Goal: Information Seeking & Learning: Learn about a topic

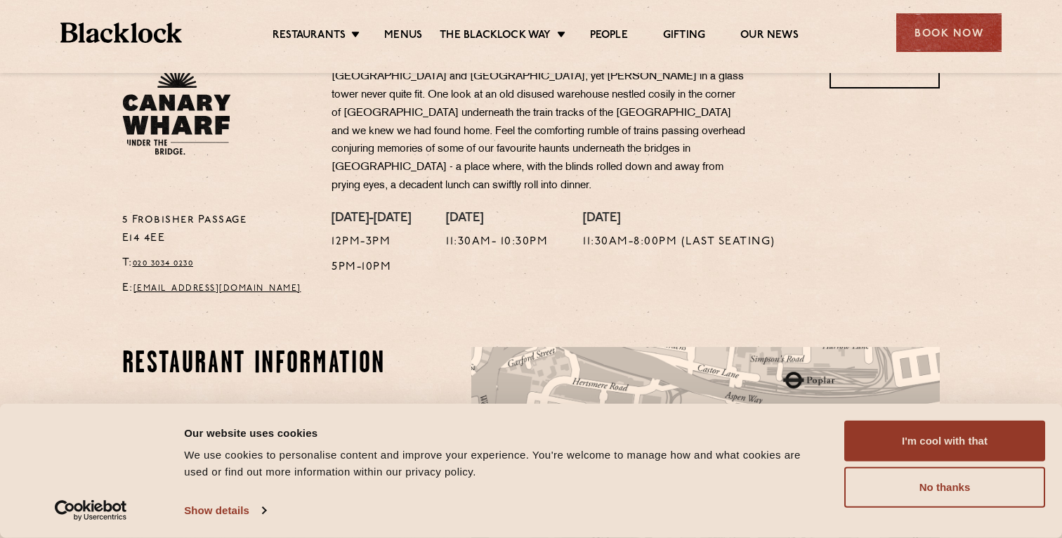
scroll to position [524, 0]
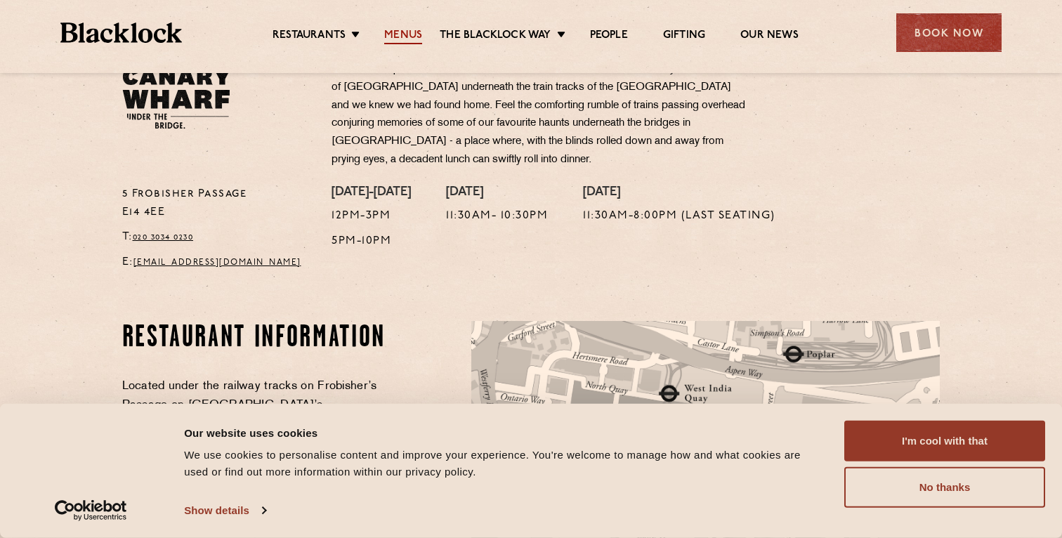
click at [410, 38] on link "Menus" at bounding box center [403, 36] width 38 height 15
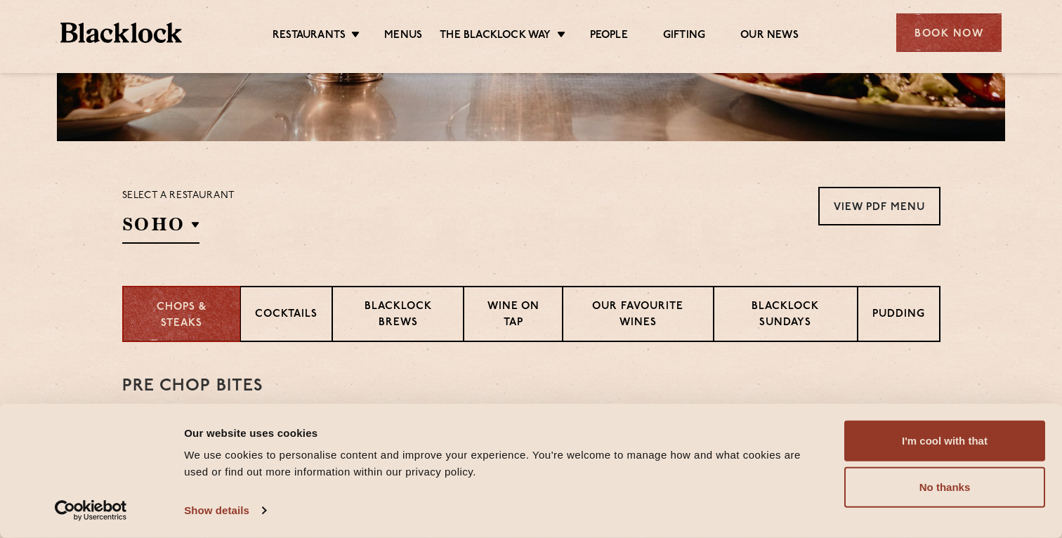
scroll to position [419, 0]
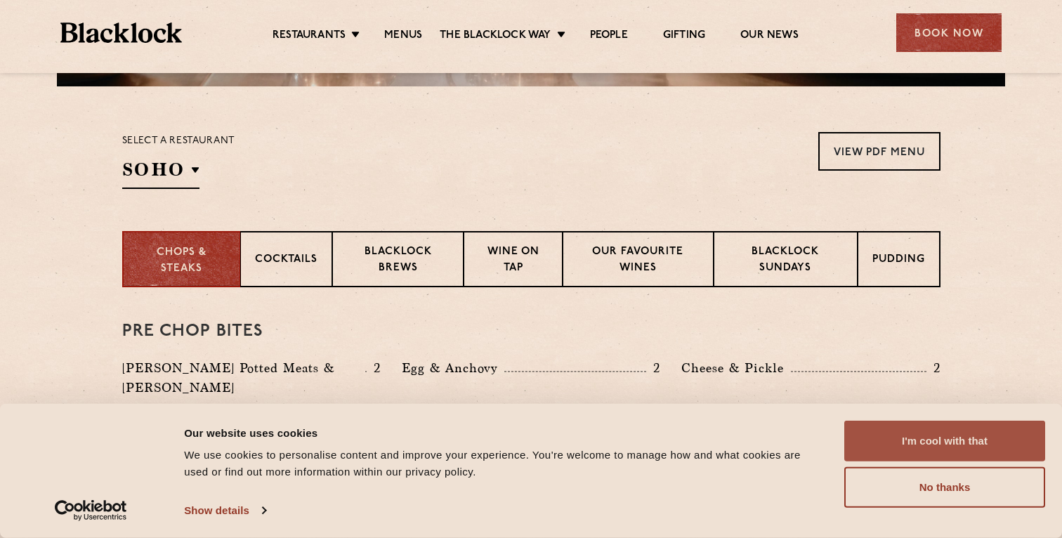
click at [875, 434] on button "I'm cool with that" at bounding box center [944, 441] width 201 height 41
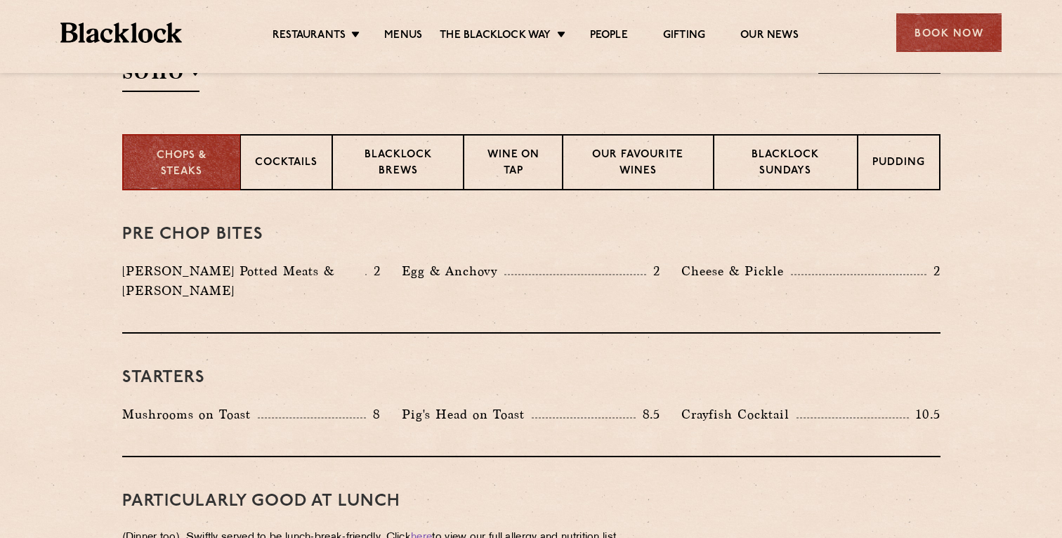
scroll to position [430, 0]
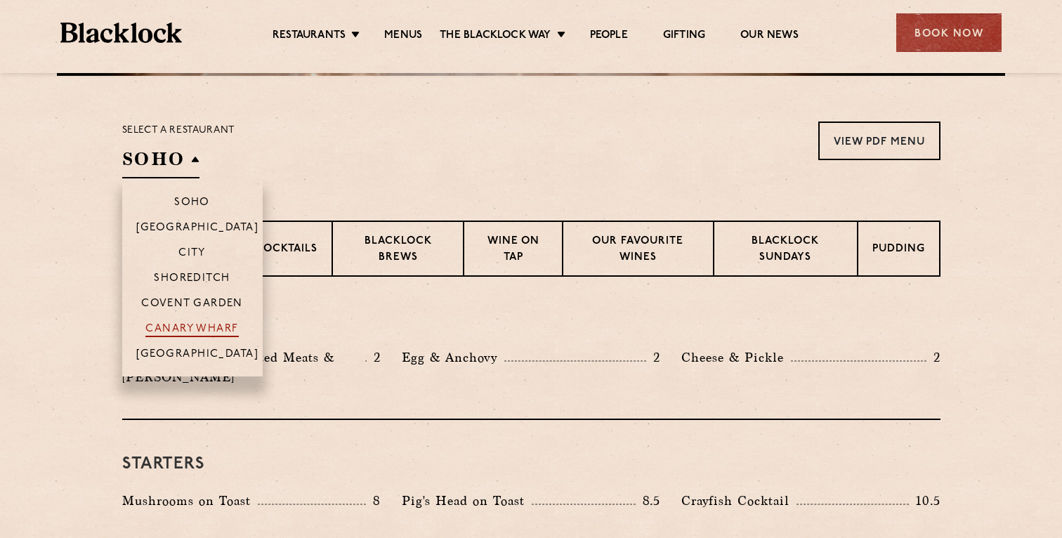
click at [178, 325] on p "Canary Wharf" at bounding box center [191, 330] width 93 height 14
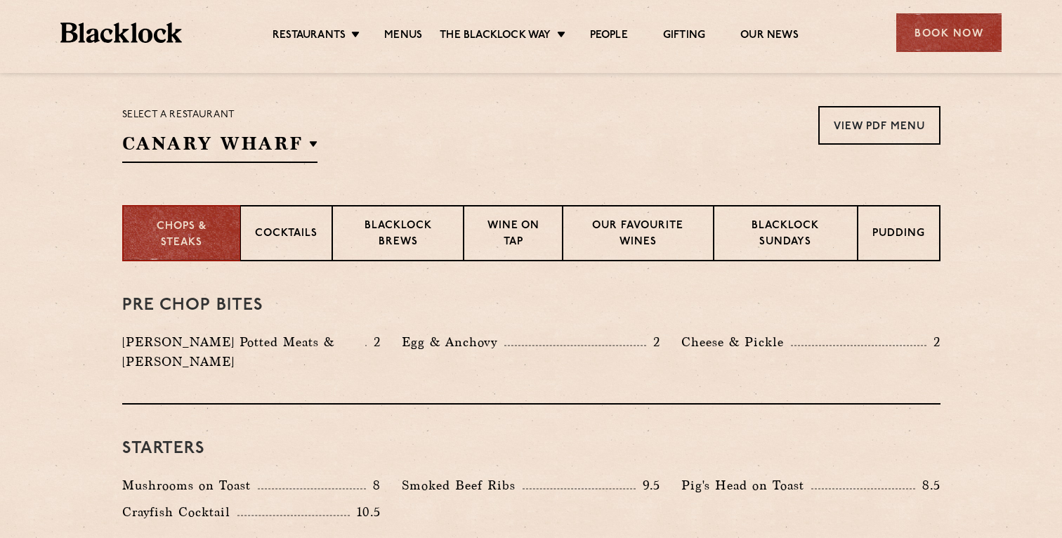
scroll to position [456, 0]
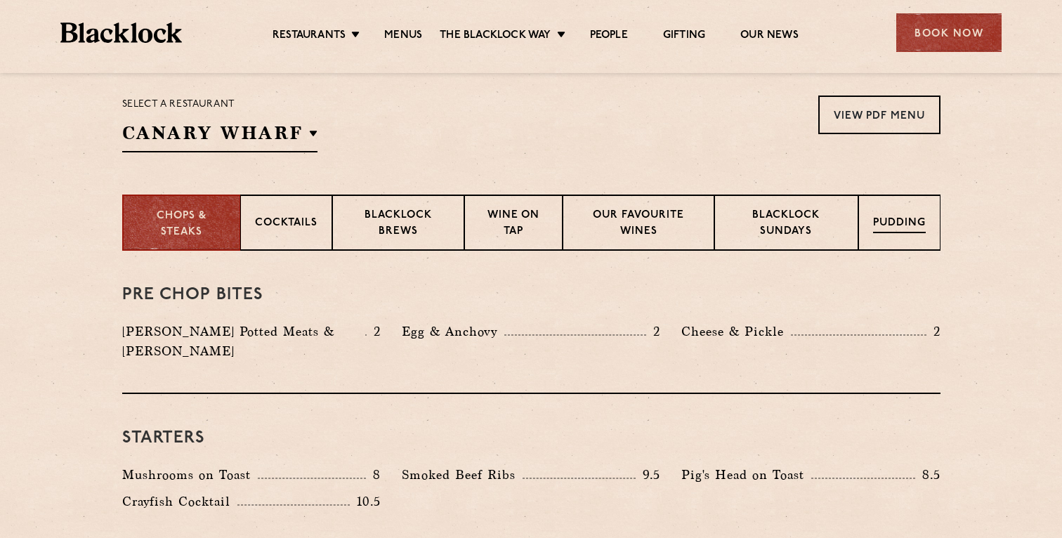
click at [907, 241] on div "Pudding" at bounding box center [899, 223] width 82 height 56
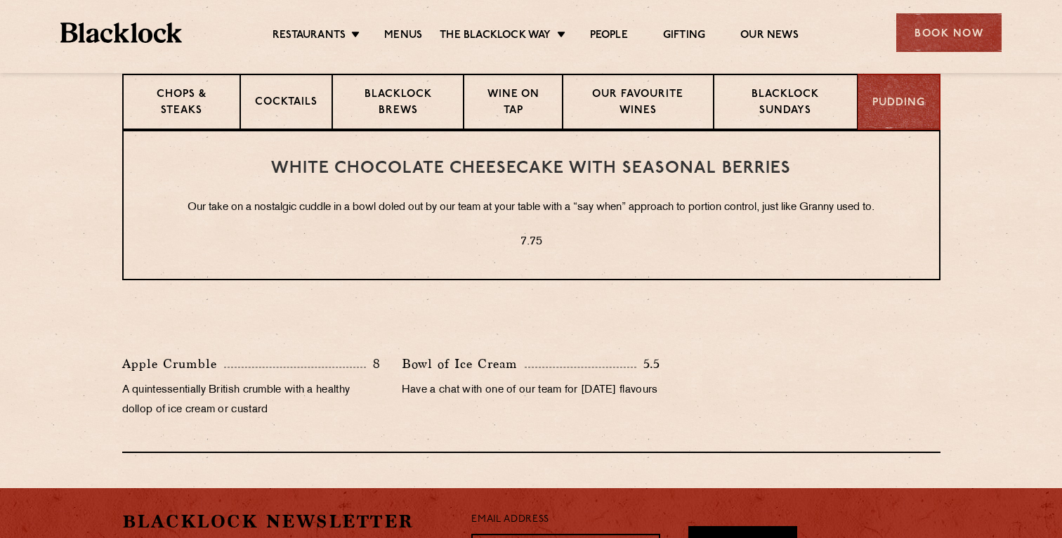
scroll to position [573, 0]
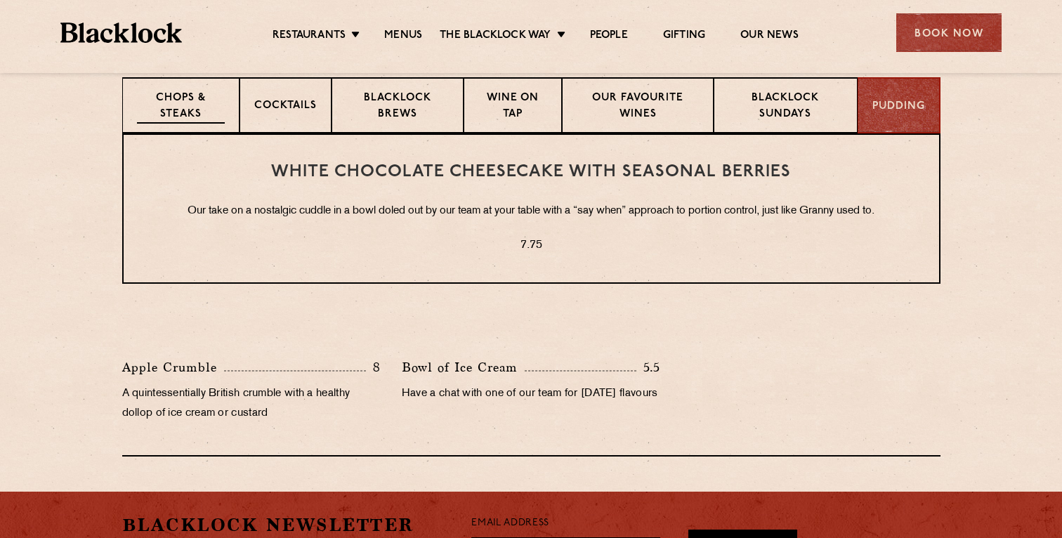
click at [205, 84] on div "Chops & Steaks" at bounding box center [180, 105] width 117 height 56
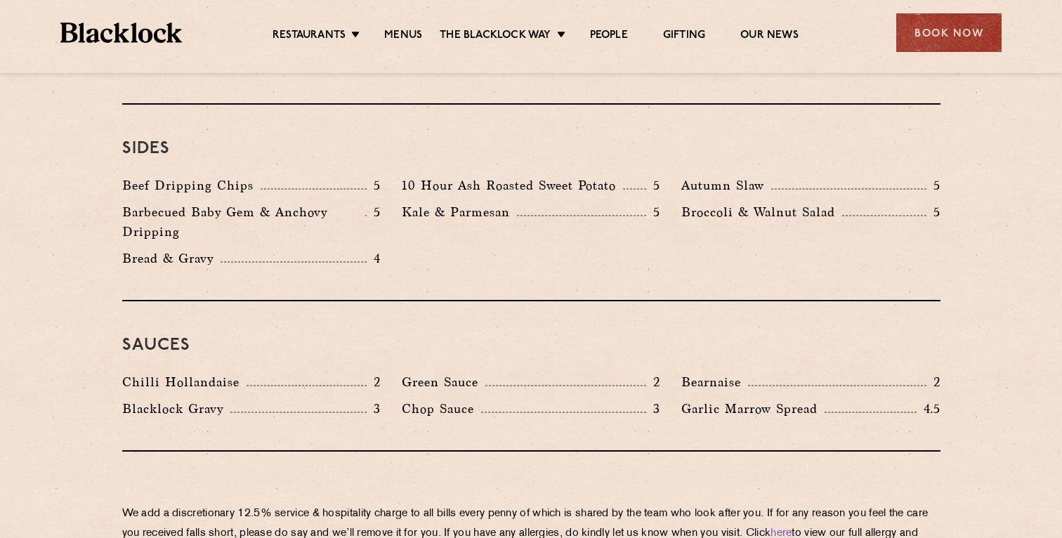
scroll to position [2189, 0]
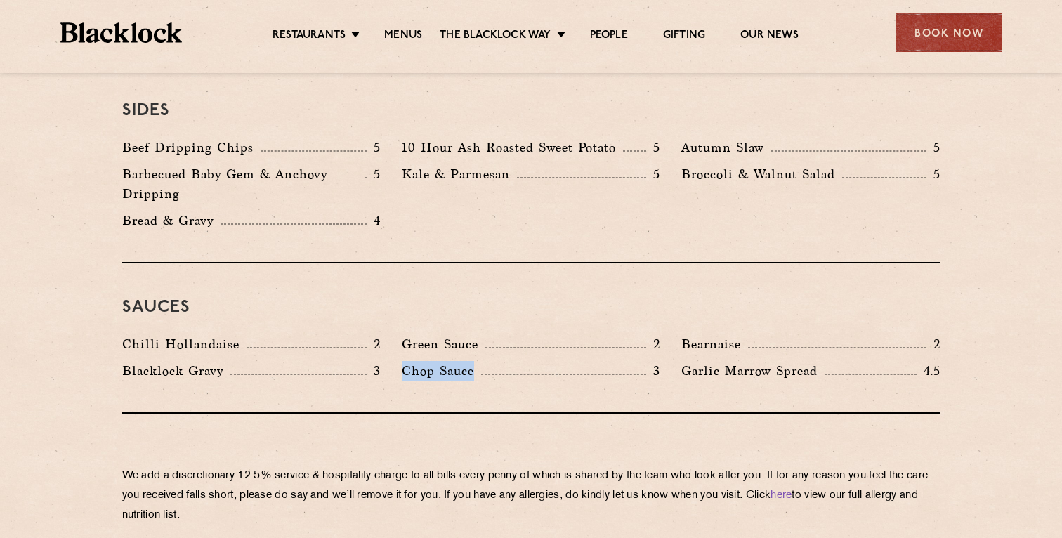
drag, startPoint x: 405, startPoint y: 336, endPoint x: 475, endPoint y: 331, distance: 70.4
click at [475, 361] on p "Chop Sauce" at bounding box center [441, 371] width 79 height 20
drag, startPoint x: 475, startPoint y: 331, endPoint x: 395, endPoint y: 335, distance: 80.1
click at [395, 361] on div "Chop Sauce 3" at bounding box center [531, 374] width 280 height 27
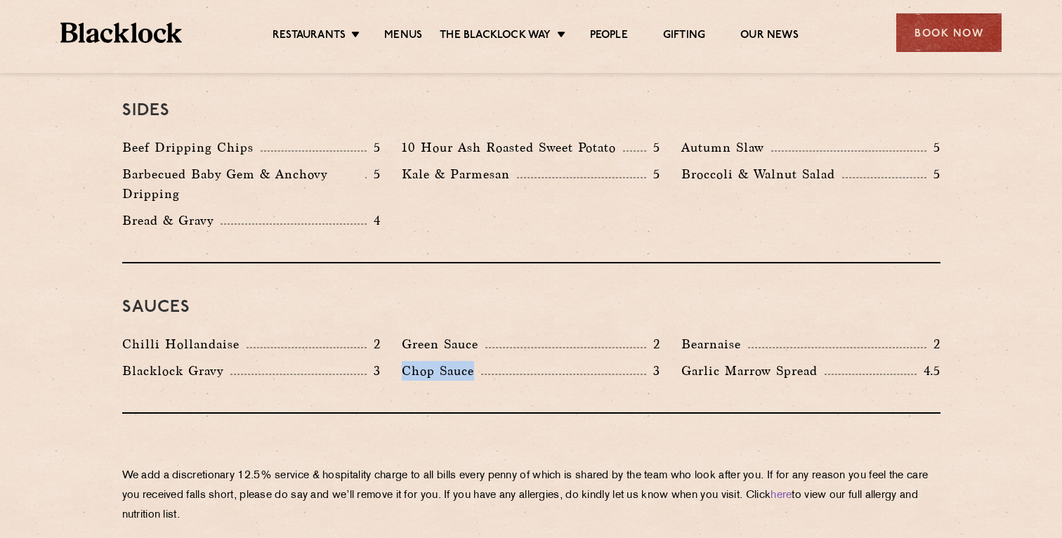
click at [395, 361] on div "Chop Sauce 3" at bounding box center [531, 374] width 280 height 27
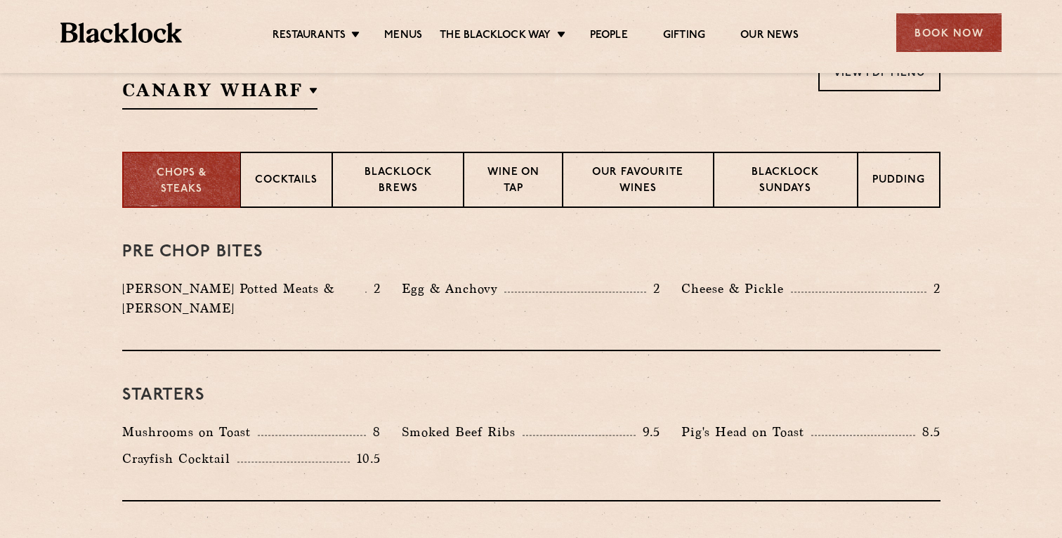
scroll to position [489, 0]
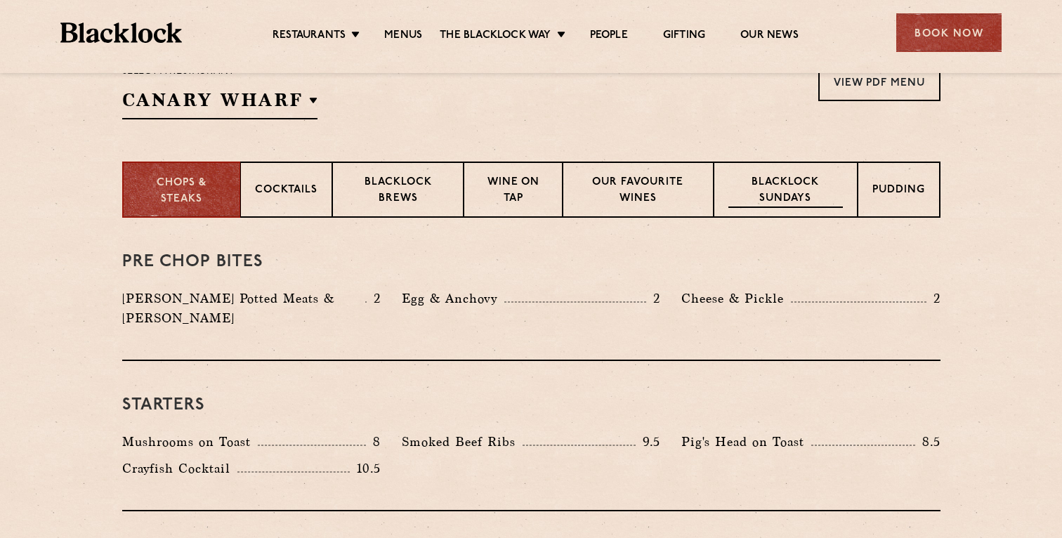
click at [777, 195] on p "Blacklock Sundays" at bounding box center [785, 191] width 114 height 33
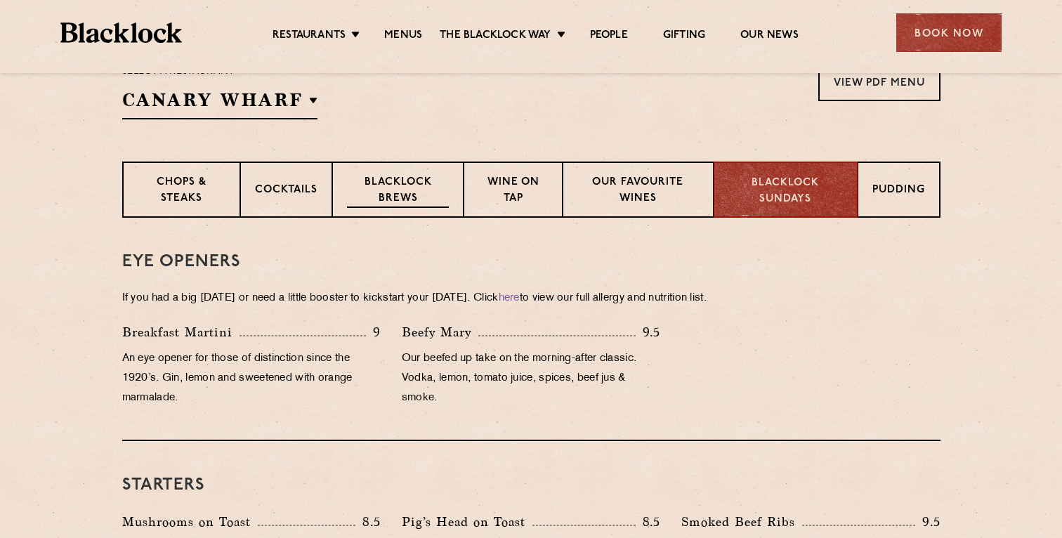
click at [424, 175] on p "Blacklock Brews" at bounding box center [398, 191] width 103 height 33
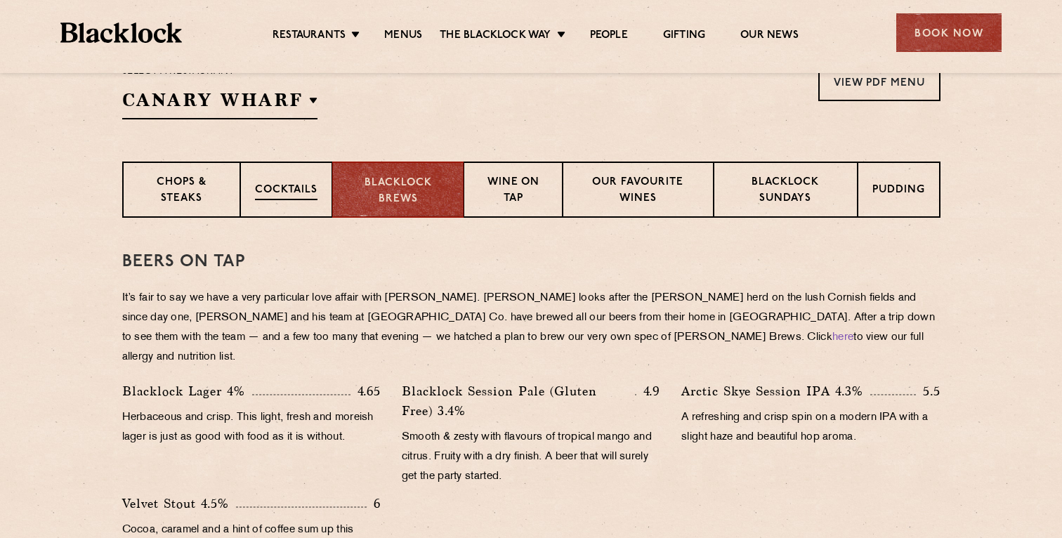
click at [310, 192] on p "Cocktails" at bounding box center [286, 192] width 63 height 18
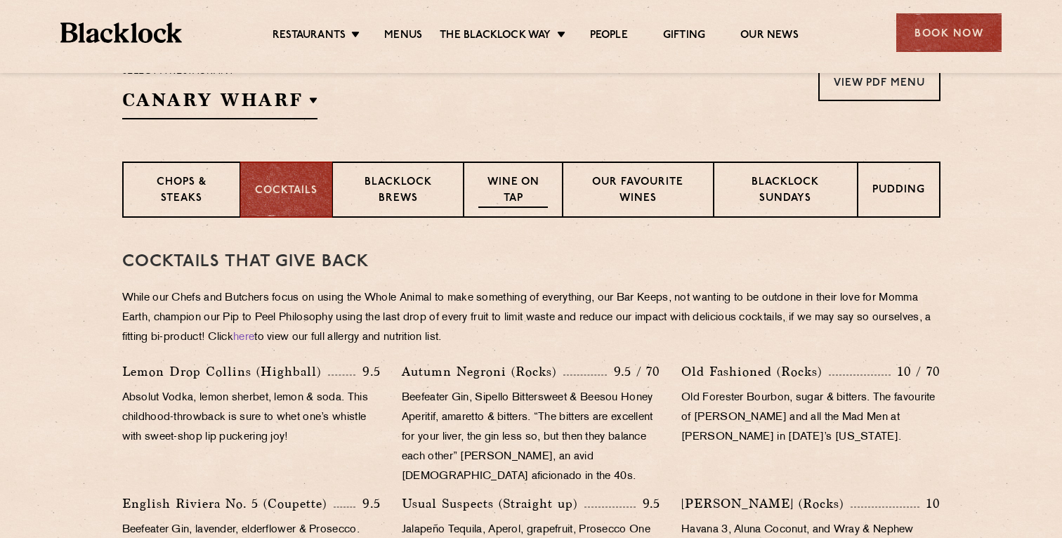
click at [539, 184] on p "Wine on Tap" at bounding box center [512, 191] width 69 height 33
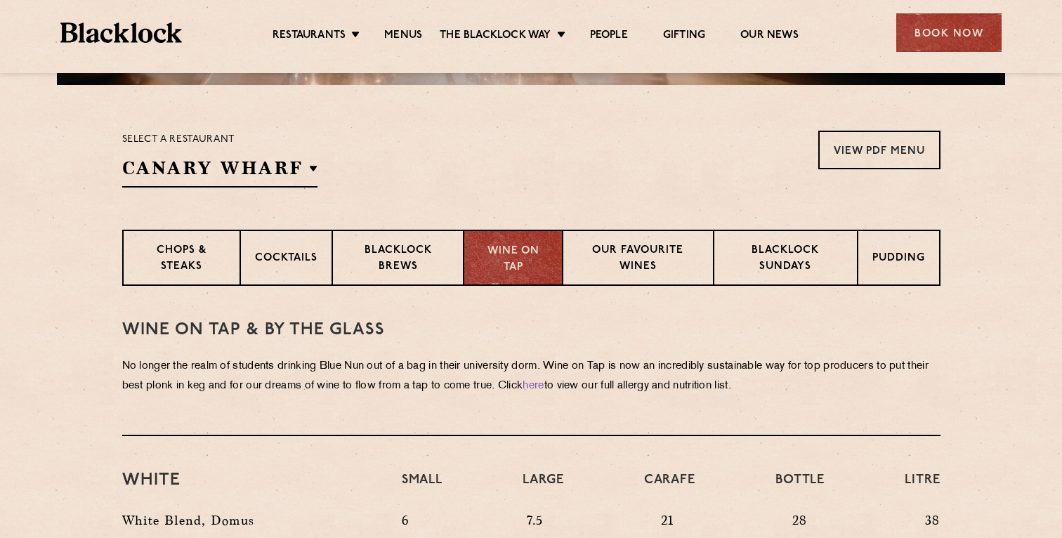
scroll to position [415, 0]
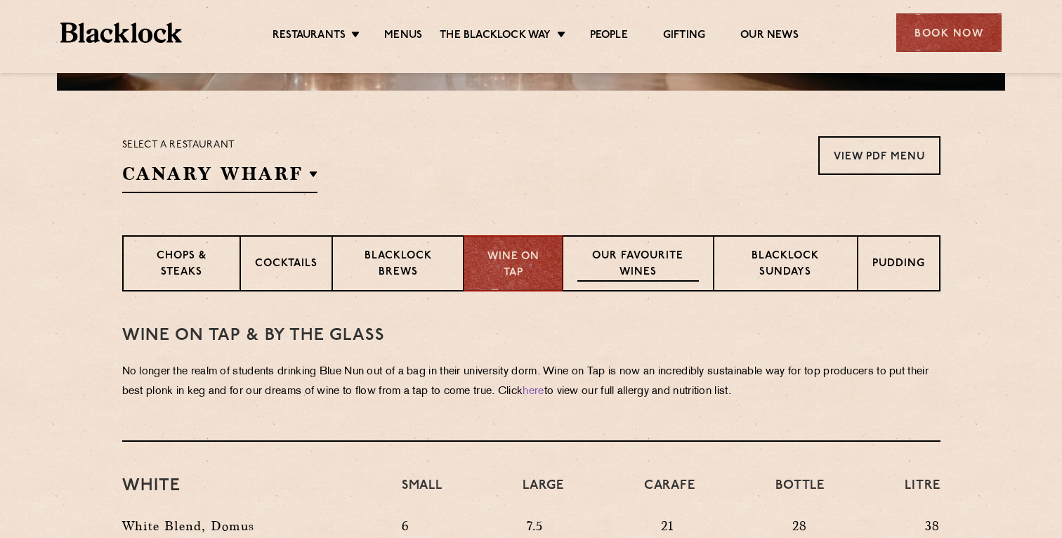
click at [612, 257] on p "Our favourite wines" at bounding box center [637, 265] width 121 height 33
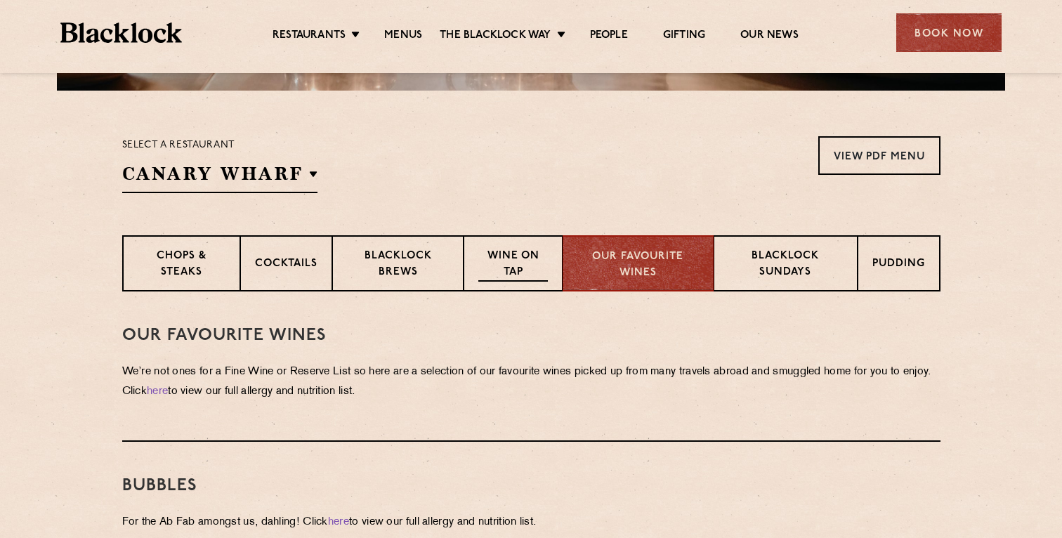
click at [539, 257] on p "Wine on Tap" at bounding box center [512, 265] width 69 height 33
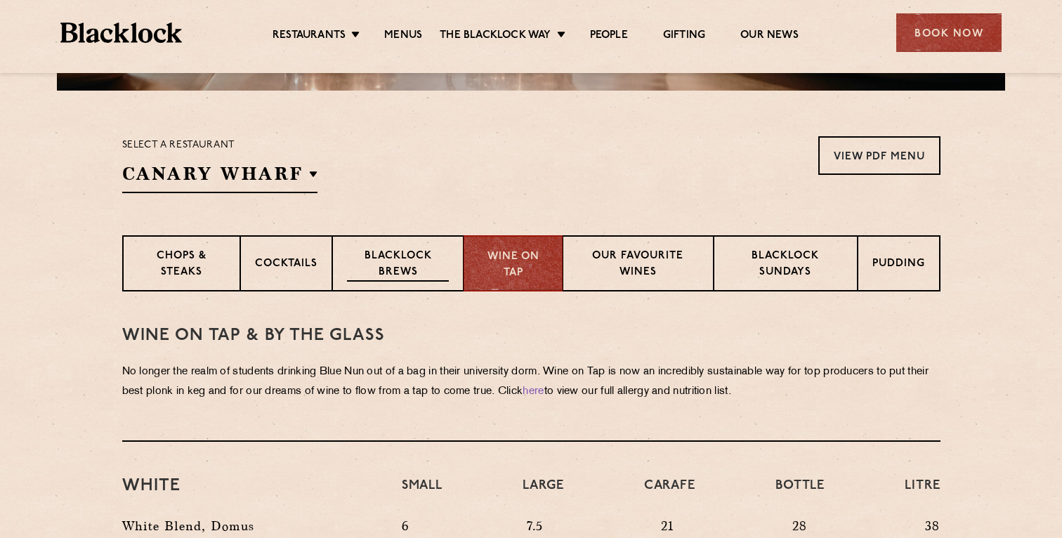
click at [429, 261] on p "Blacklock Brews" at bounding box center [398, 265] width 103 height 33
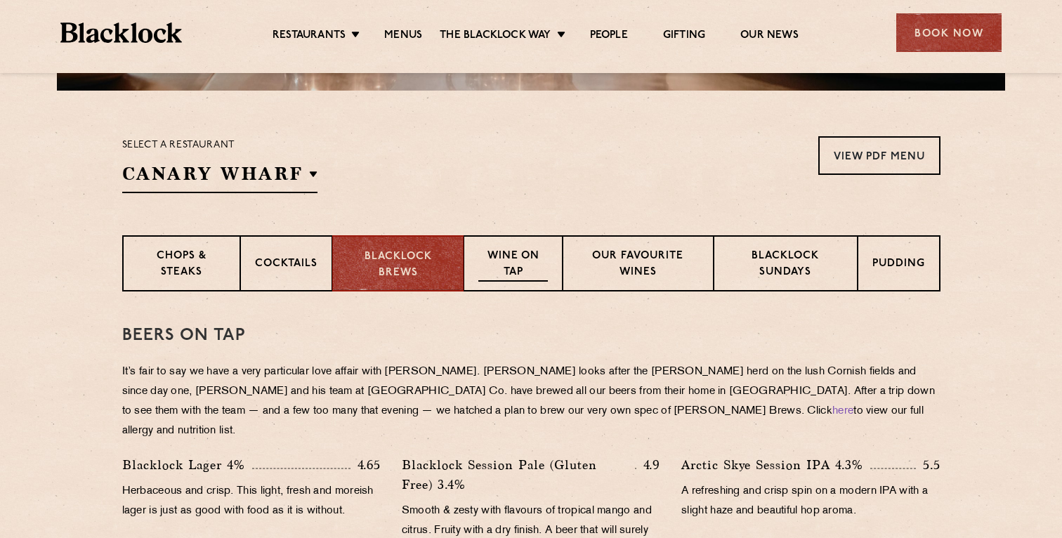
click at [497, 261] on p "Wine on Tap" at bounding box center [512, 265] width 69 height 33
